Goal: Information Seeking & Learning: Learn about a topic

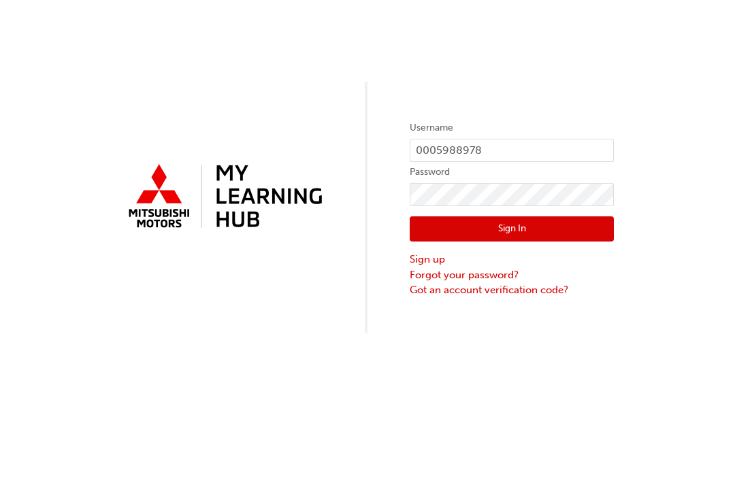
click at [512, 229] on button "Sign In" at bounding box center [512, 229] width 204 height 26
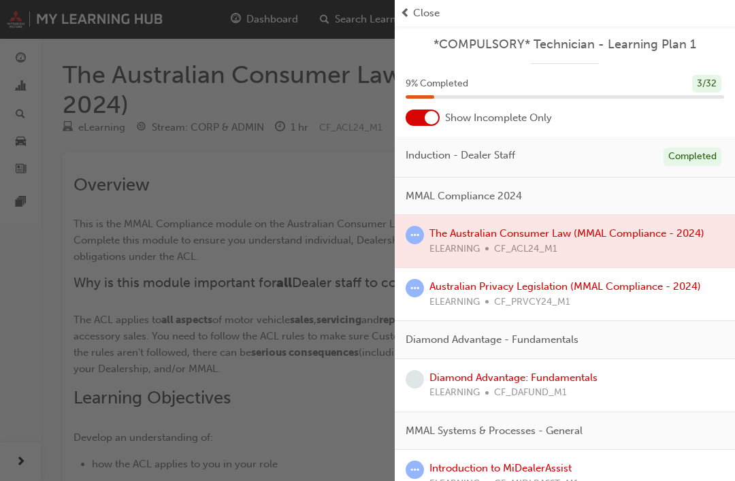
click at [416, 15] on span "Close" at bounding box center [426, 13] width 27 height 16
click at [405, 15] on span "prev-icon" at bounding box center [405, 13] width 10 height 16
click at [240, 184] on div "button" at bounding box center [197, 240] width 395 height 481
click at [427, 20] on span "Close" at bounding box center [426, 13] width 27 height 16
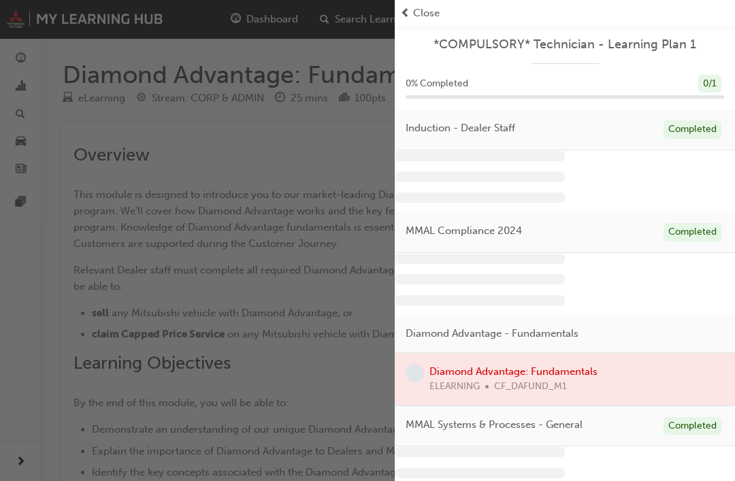
click at [413, 11] on span "Close" at bounding box center [426, 13] width 27 height 16
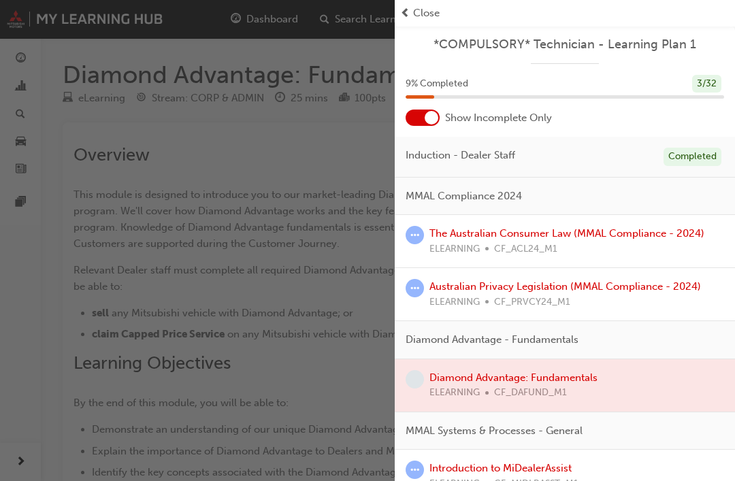
click at [416, 12] on span "Close" at bounding box center [426, 13] width 27 height 16
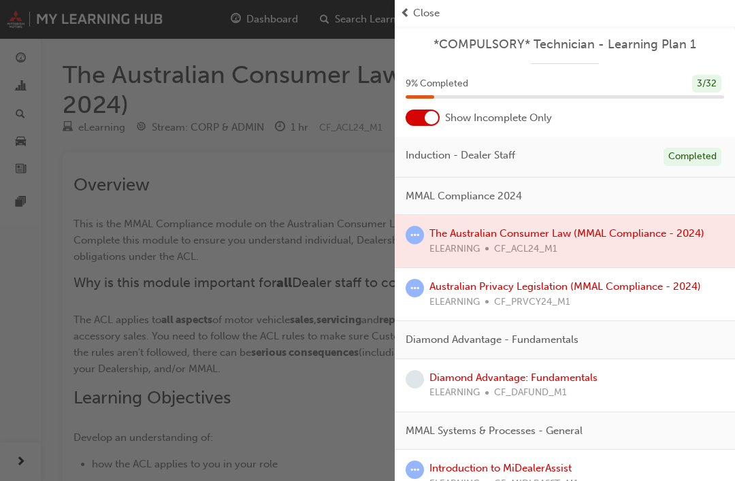
click at [426, 12] on span "Close" at bounding box center [426, 13] width 27 height 16
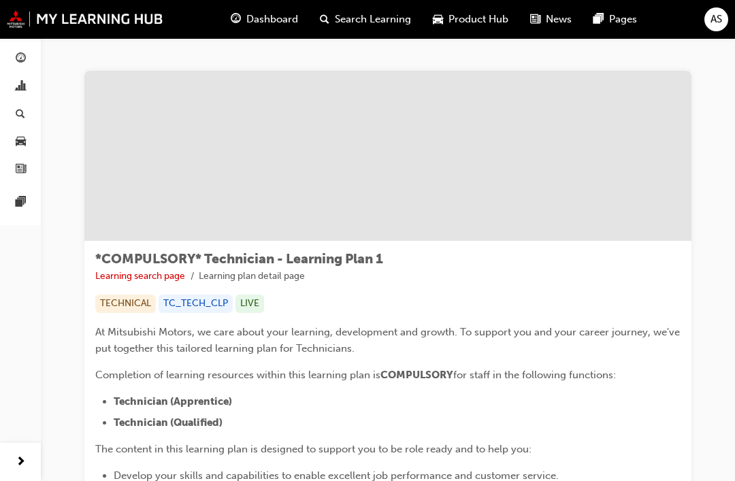
click at [388, 19] on span "Search Learning" at bounding box center [373, 20] width 76 height 16
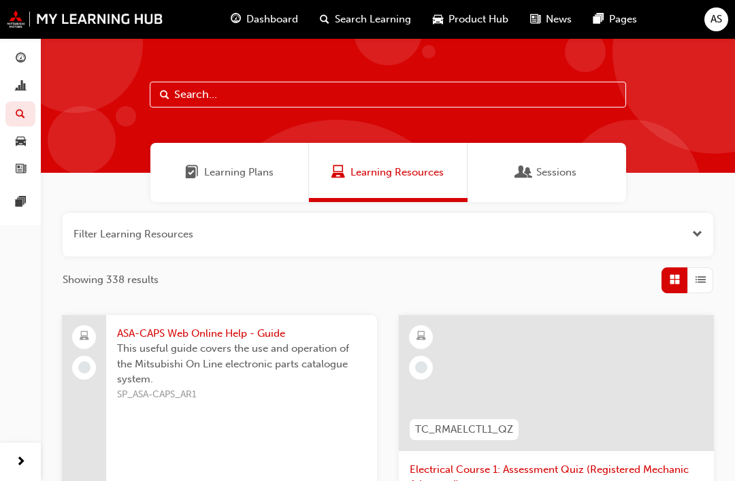
click at [265, 177] on span "Learning Plans" at bounding box center [238, 173] width 69 height 16
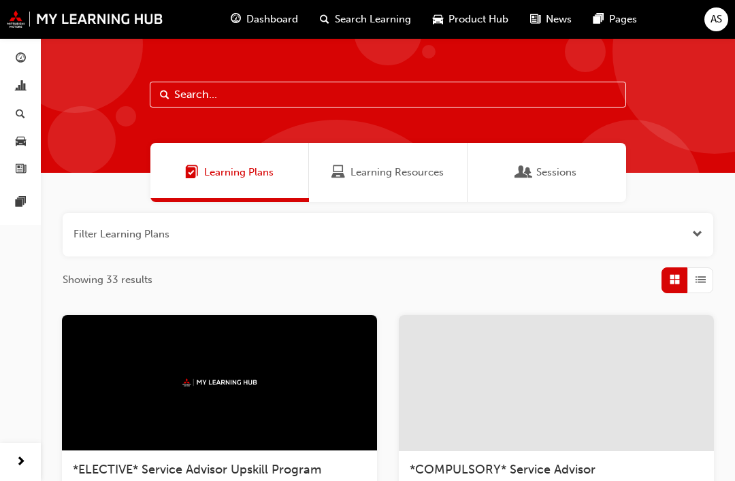
click at [423, 178] on span "Learning Resources" at bounding box center [397, 173] width 93 height 16
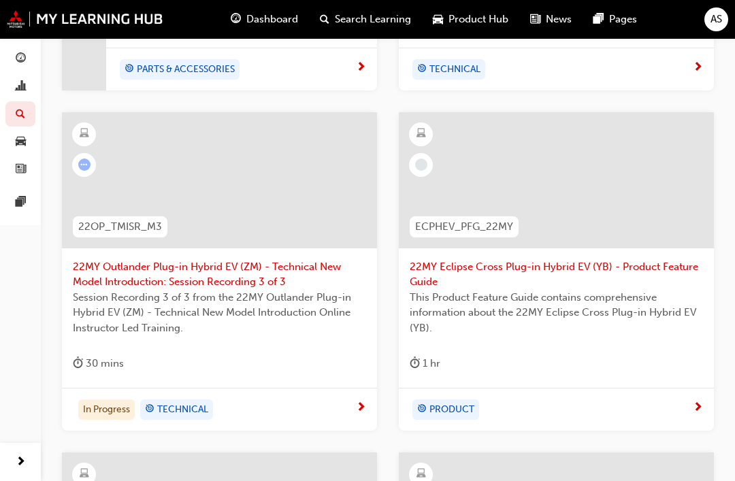
scroll to position [541, 0]
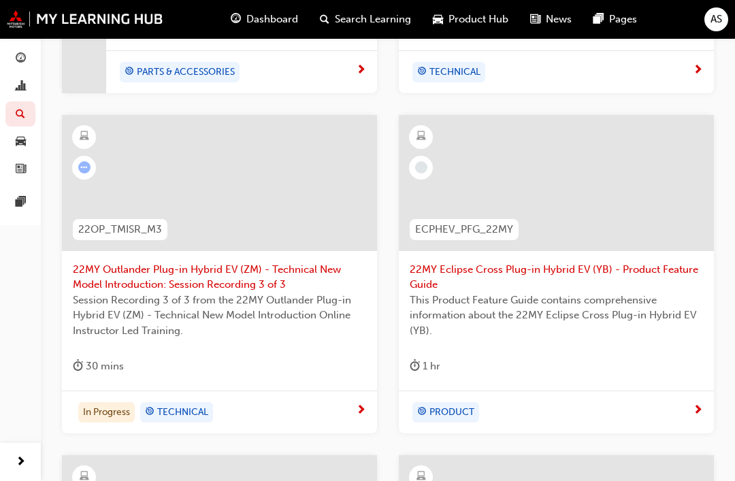
click at [234, 207] on div at bounding box center [219, 183] width 315 height 136
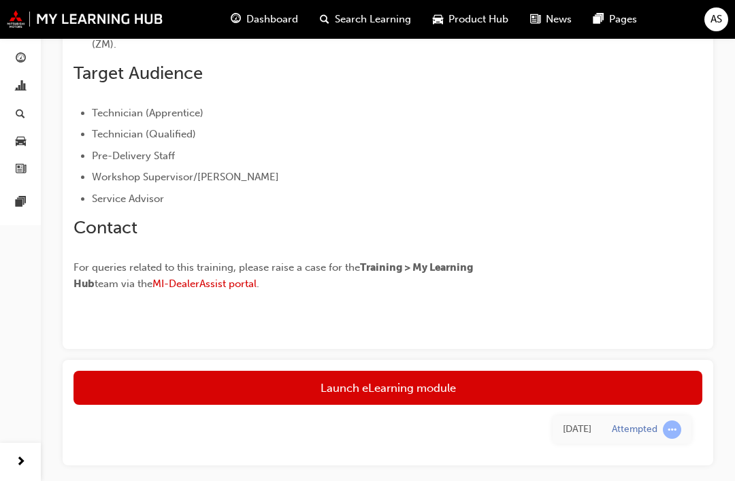
scroll to position [682, 0]
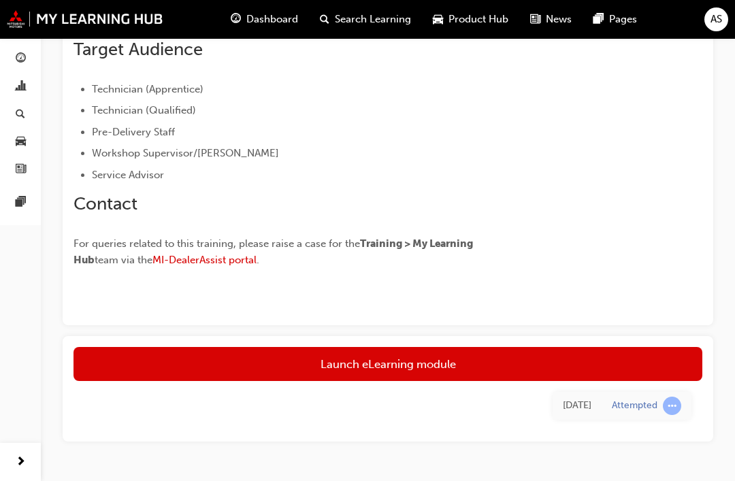
click at [418, 364] on link "Launch eLearning module" at bounding box center [388, 364] width 629 height 34
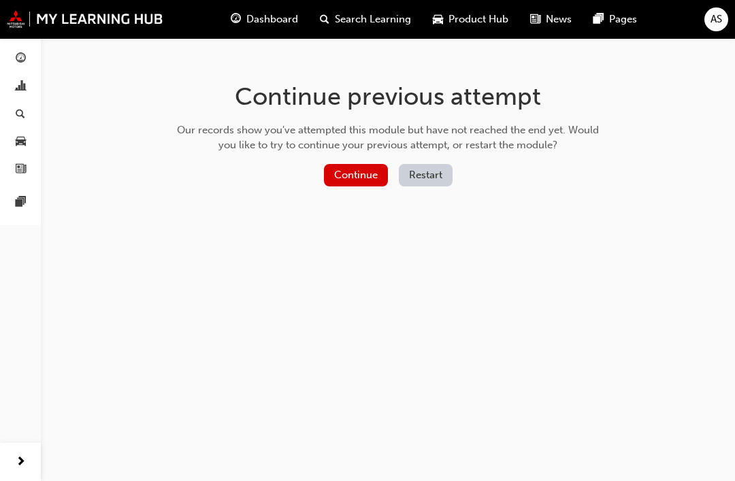
click at [364, 183] on button "Continue" at bounding box center [356, 175] width 64 height 22
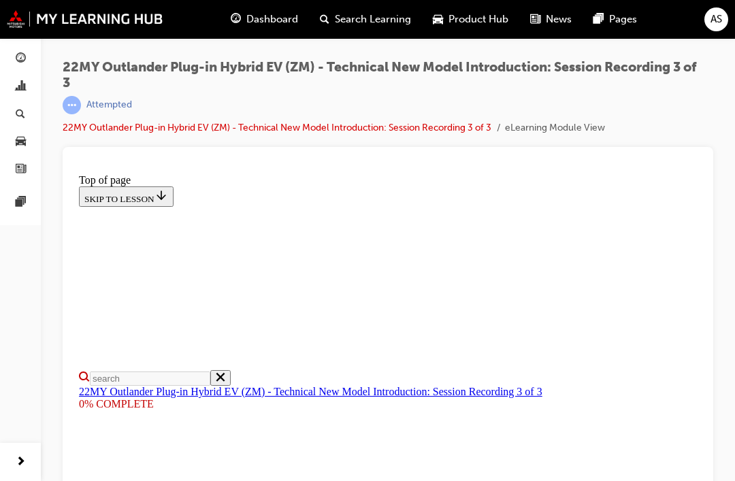
scroll to position [407, 0]
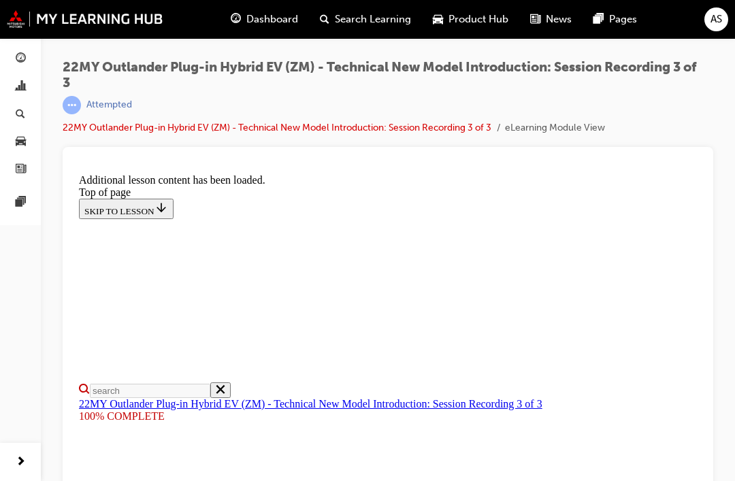
scroll to position [772, 0]
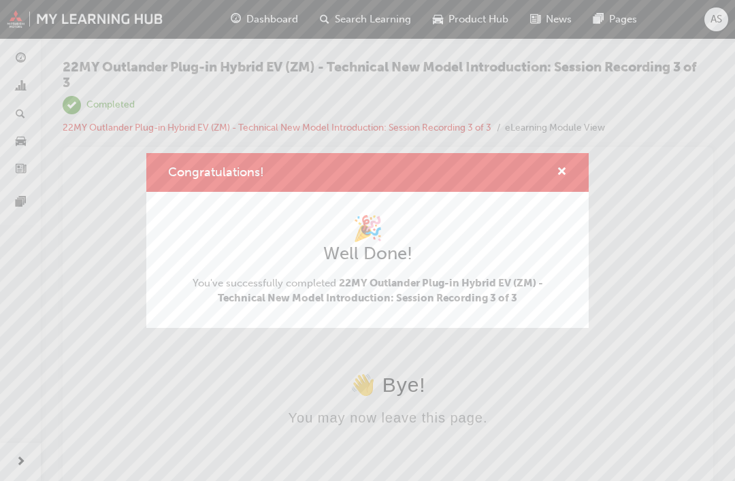
scroll to position [0, 0]
click at [565, 168] on span "cross-icon" at bounding box center [562, 173] width 10 height 12
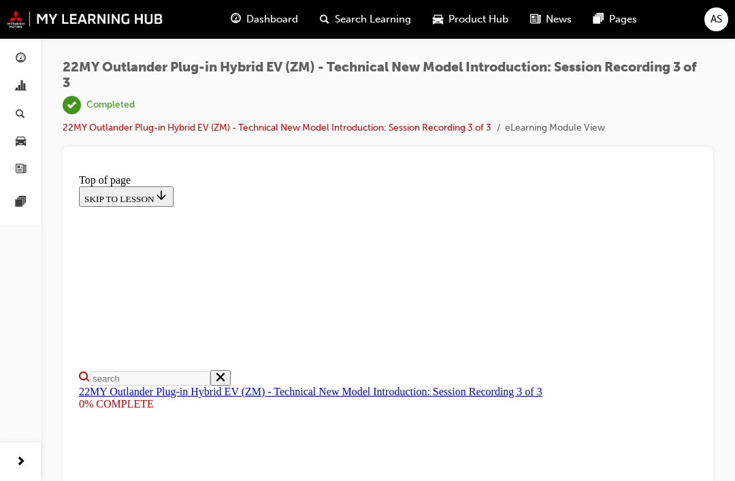
scroll to position [460, 0]
click at [377, 25] on span "Search Learning" at bounding box center [373, 20] width 76 height 16
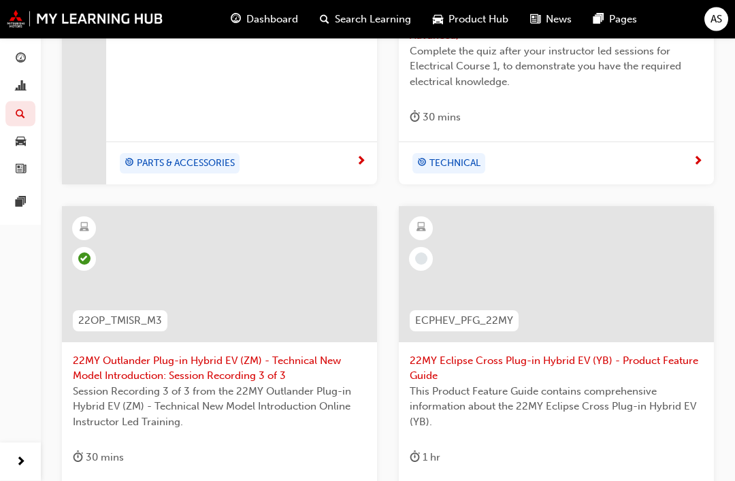
scroll to position [450, 0]
click at [566, 266] on div at bounding box center [556, 274] width 315 height 136
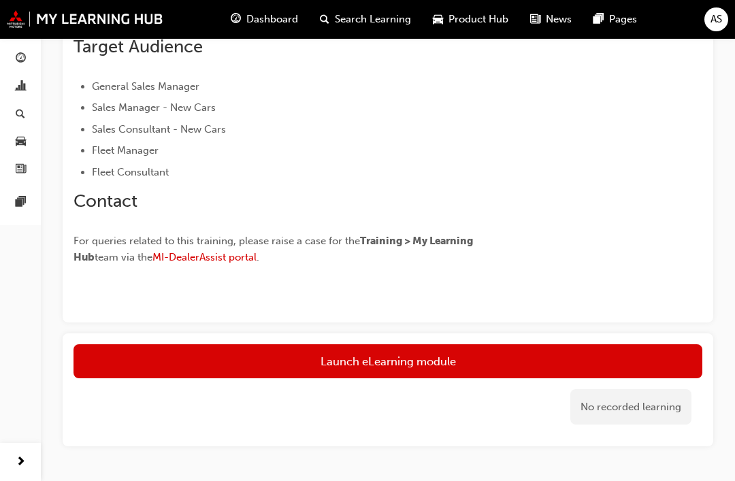
scroll to position [492, 0]
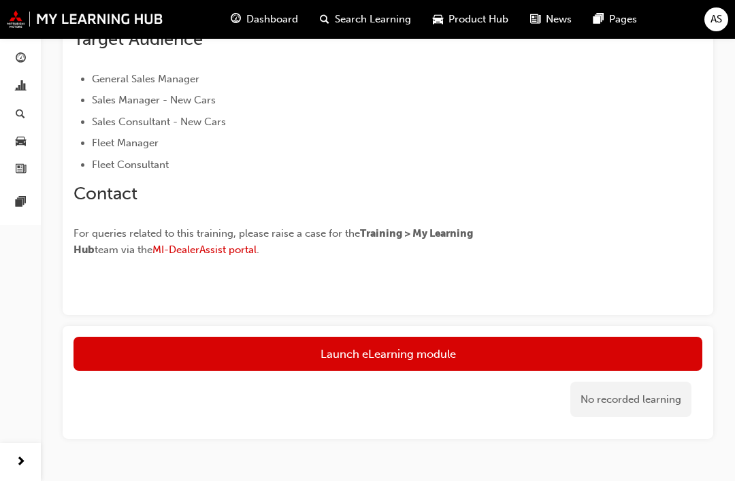
click at [396, 357] on link "Launch eLearning module" at bounding box center [388, 354] width 629 height 34
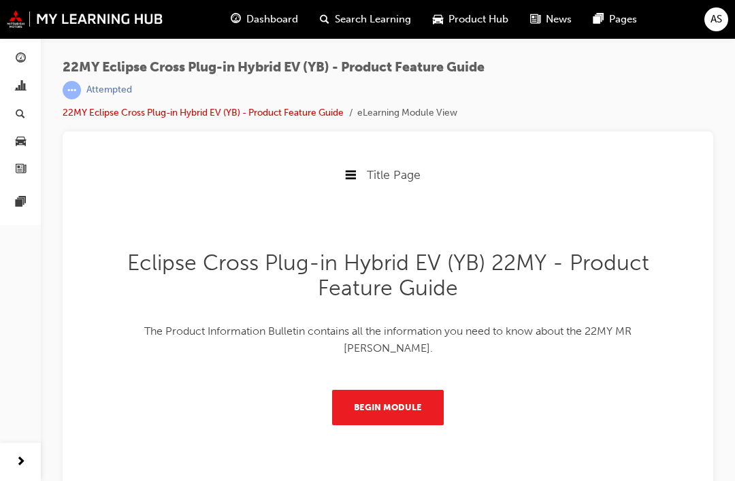
click at [402, 414] on button "Begin Module" at bounding box center [388, 407] width 112 height 35
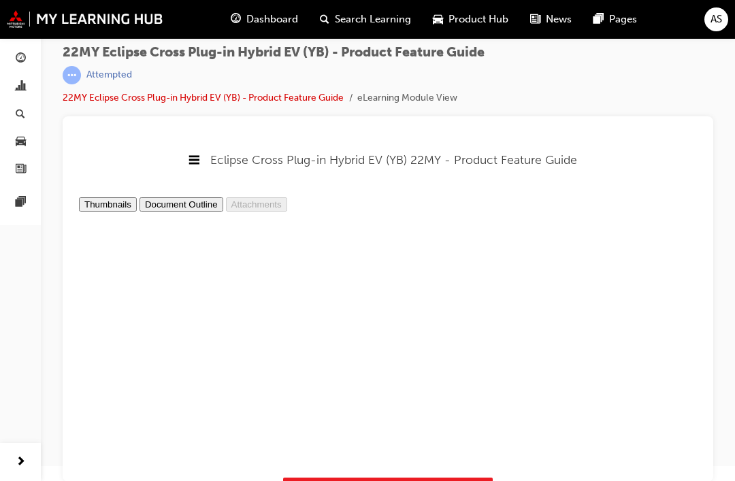
click at [196, 155] on icon at bounding box center [194, 160] width 11 height 11
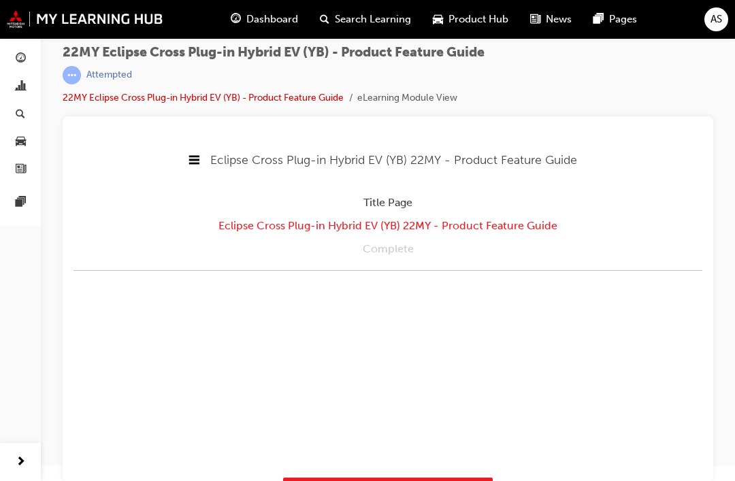
click at [196, 159] on icon at bounding box center [194, 159] width 11 height 9
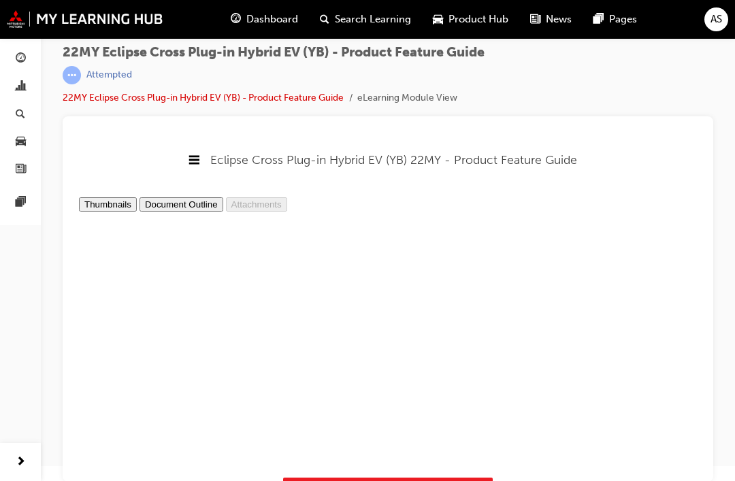
scroll to position [1040, 0]
type input "102"
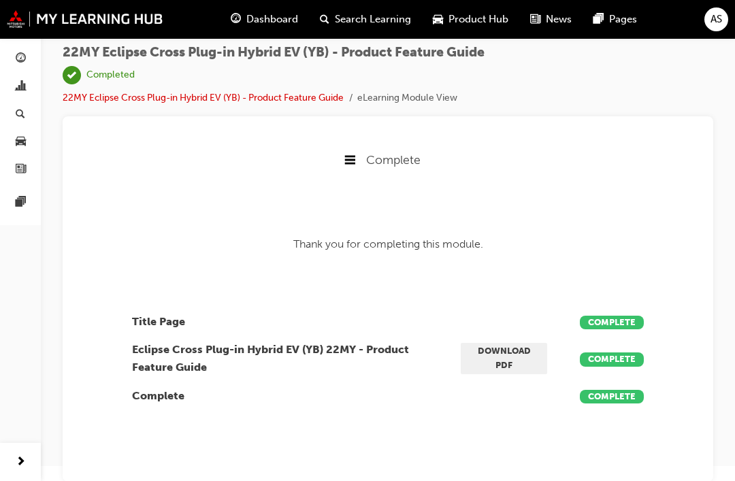
click at [380, 19] on span "Search Learning" at bounding box center [373, 20] width 76 height 16
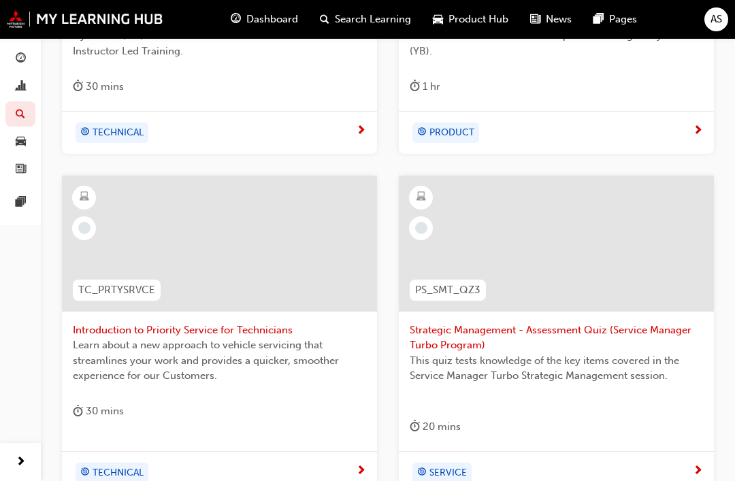
scroll to position [820, 0]
click at [250, 262] on div at bounding box center [219, 244] width 315 height 136
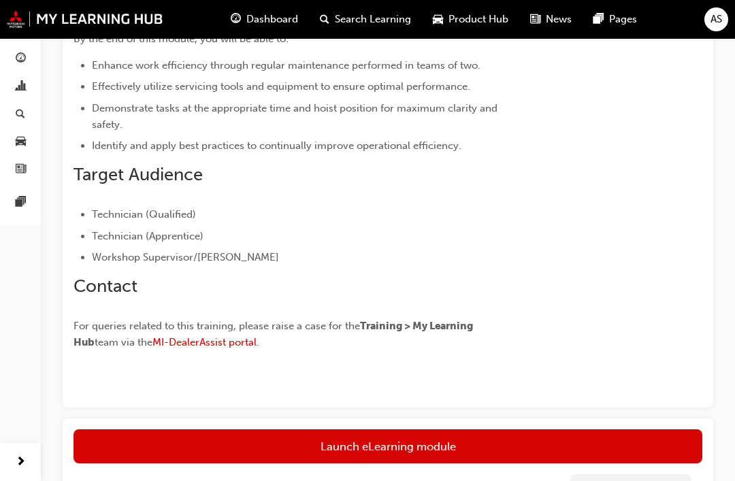
scroll to position [351, 0]
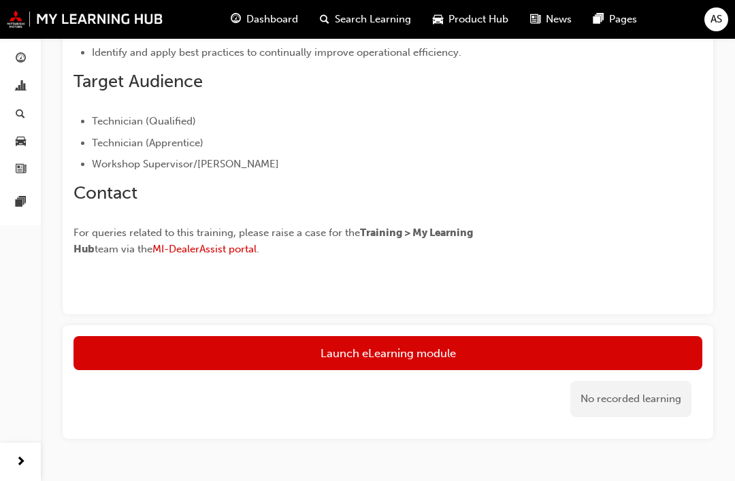
click at [405, 353] on link "Launch eLearning module" at bounding box center [388, 353] width 629 height 34
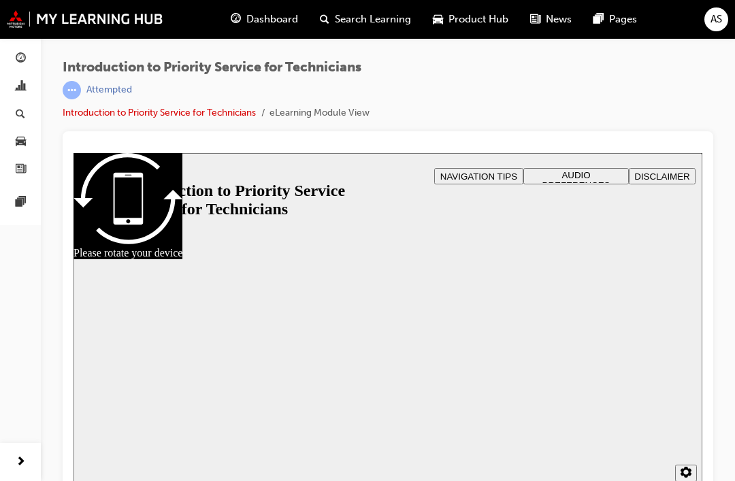
scroll to position [15, 0]
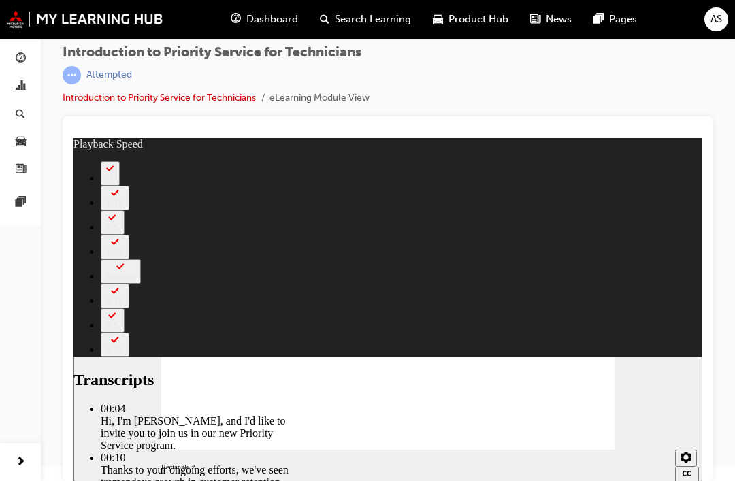
type input "127"
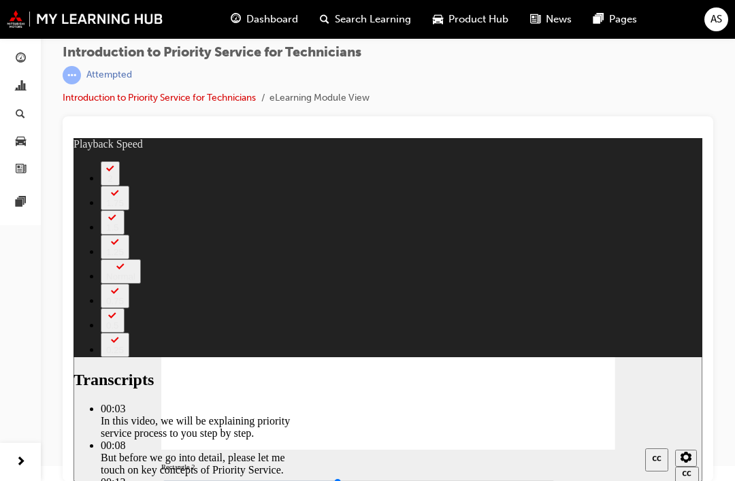
type input "53"
click at [715, 16] on span "AS" at bounding box center [717, 20] width 12 height 16
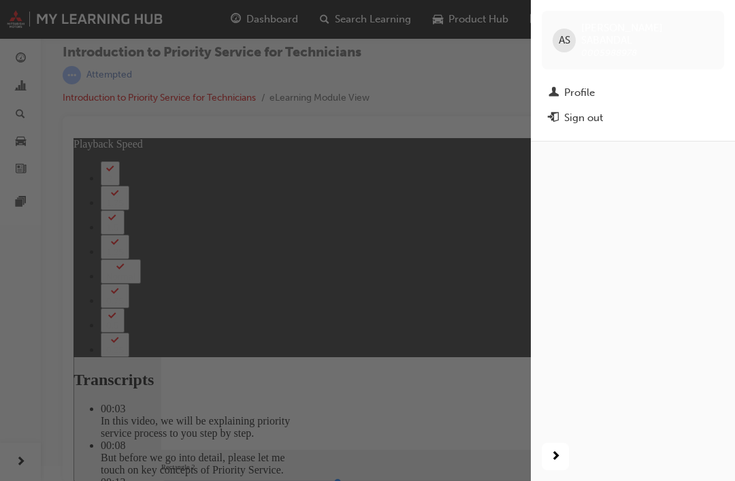
click at [595, 115] on button "Sign out" at bounding box center [633, 118] width 182 height 25
